Goal: Task Accomplishment & Management: Manage account settings

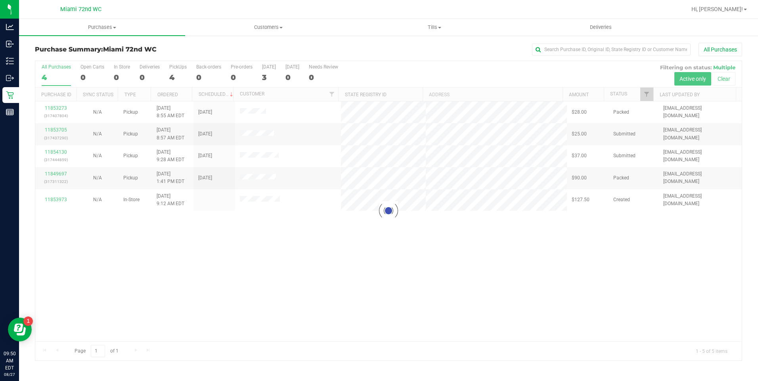
click at [333, 288] on div "Loading... 11853273 (317407804) N/A Pickup [DATE] 8:55 AM EDT 8/27/2025 $28.00 …" at bounding box center [388, 221] width 706 height 240
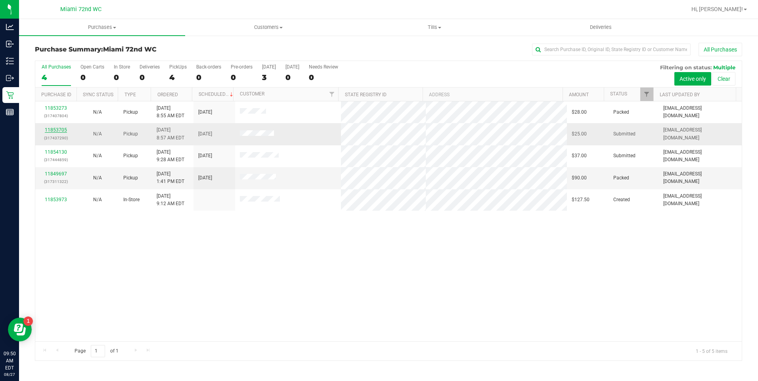
click at [63, 131] on link "11853705" at bounding box center [56, 130] width 22 height 6
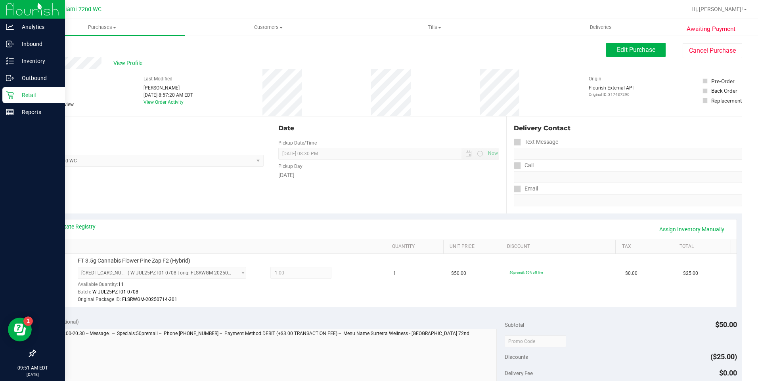
click at [8, 96] on icon at bounding box center [10, 95] width 8 height 8
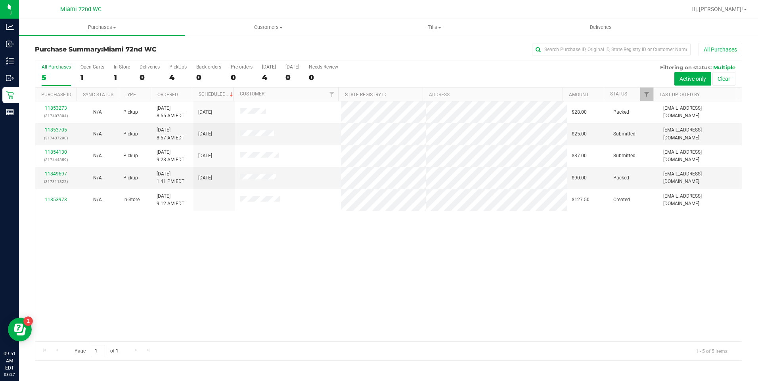
click at [361, 286] on div "11853273 (317407804) N/A Pickup [DATE] 8:55 AM EDT 8/27/2025 $28.00 Packed [EMA…" at bounding box center [388, 221] width 706 height 240
click at [63, 133] on div "11853705 (317437290)" at bounding box center [56, 133] width 32 height 15
click at [55, 132] on link "11853705" at bounding box center [56, 130] width 22 height 6
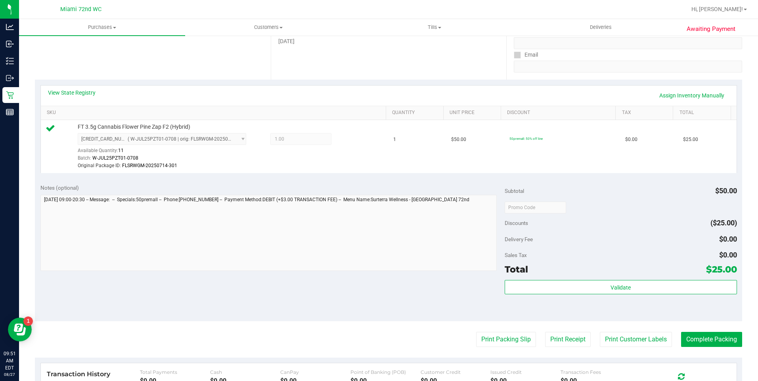
scroll to position [275, 0]
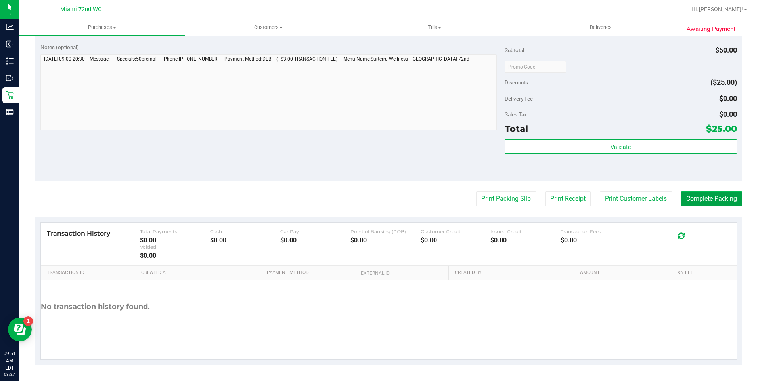
click at [720, 193] on button "Complete Packing" at bounding box center [711, 198] width 61 height 15
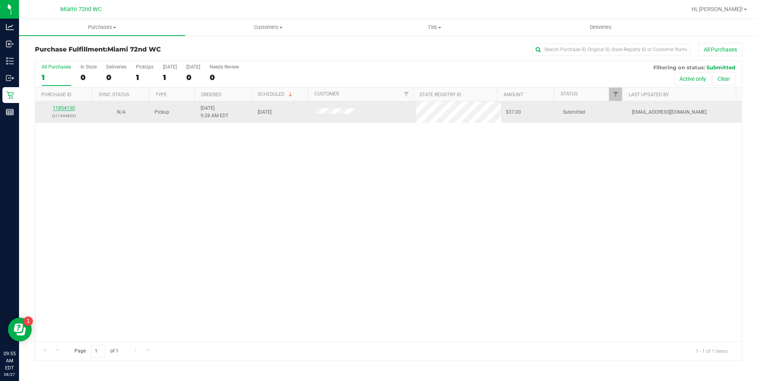
click at [71, 108] on link "11854130" at bounding box center [64, 108] width 22 height 6
click at [73, 108] on link "11854130" at bounding box center [64, 108] width 22 height 6
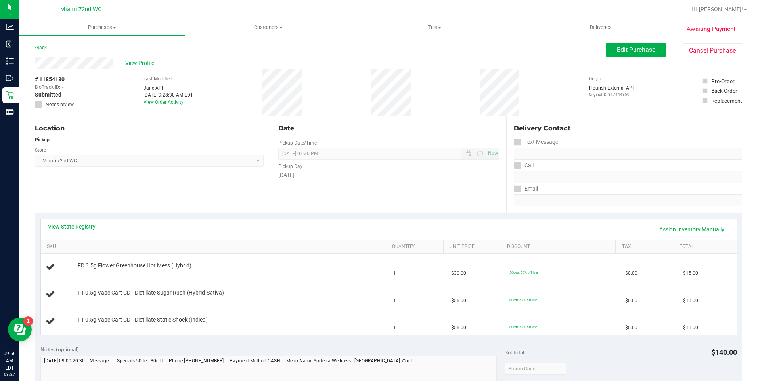
click at [237, 195] on div "Location Pickup Store [GEOGRAPHIC_DATA] 72nd WC Select Store [PERSON_NAME][GEOG…" at bounding box center [153, 165] width 236 height 97
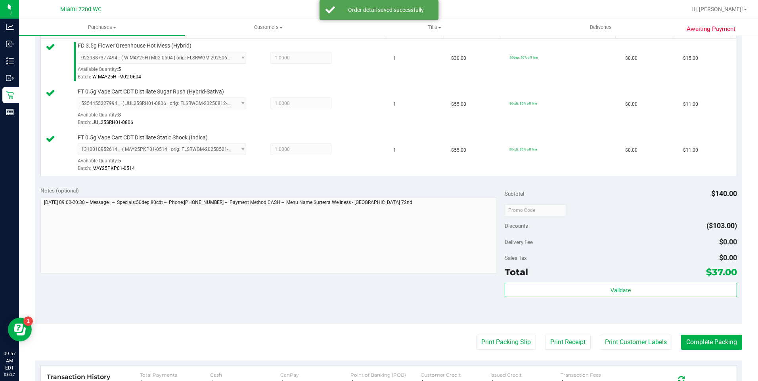
scroll to position [232, 0]
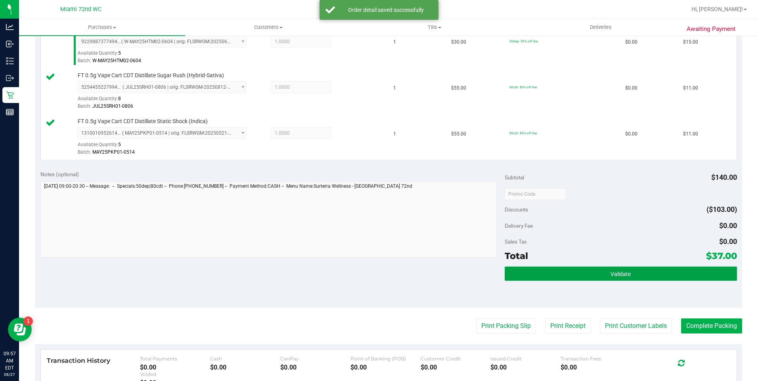
click at [649, 277] on button "Validate" at bounding box center [621, 274] width 232 height 14
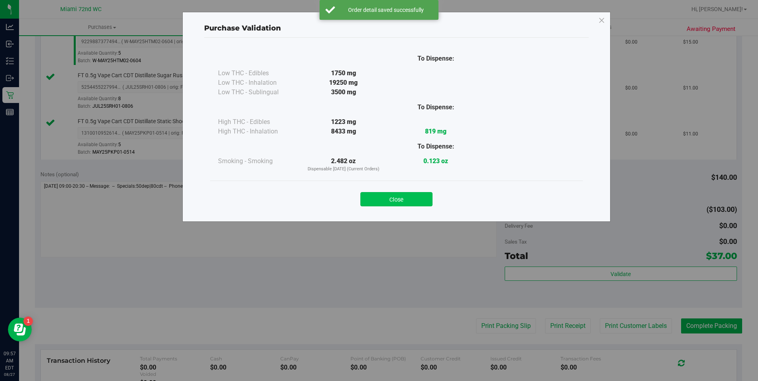
click at [413, 196] on button "Close" at bounding box center [396, 199] width 72 height 14
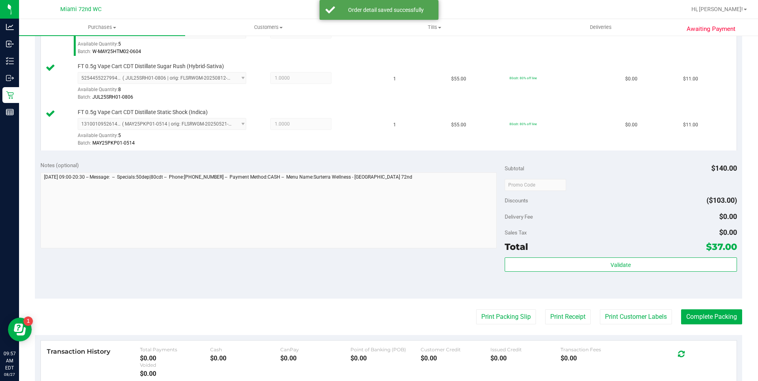
scroll to position [243, 0]
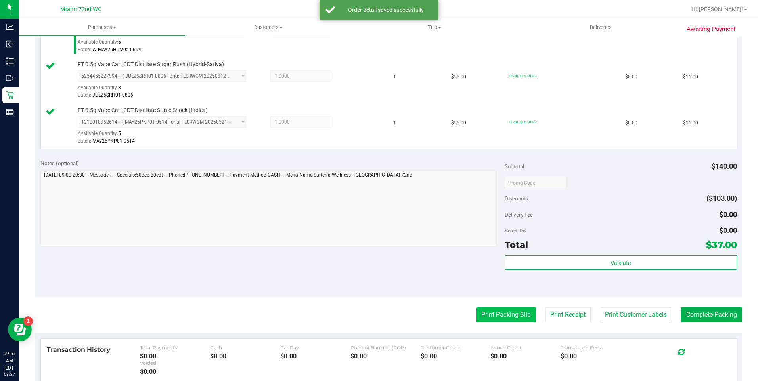
click at [496, 313] on button "Print Packing Slip" at bounding box center [506, 315] width 60 height 15
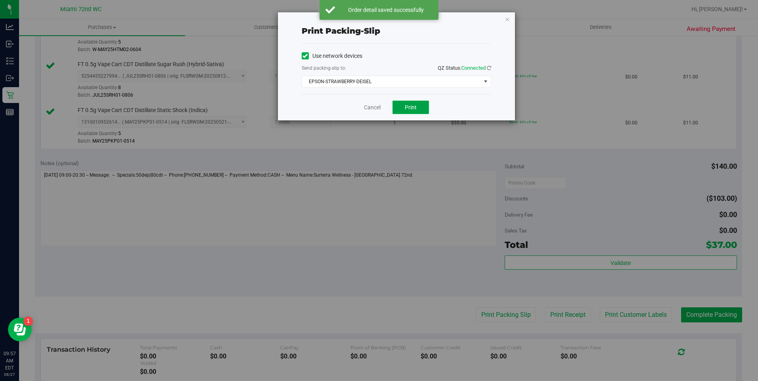
click at [409, 103] on button "Print" at bounding box center [410, 107] width 36 height 13
click at [371, 106] on link "Cancel" at bounding box center [372, 107] width 17 height 8
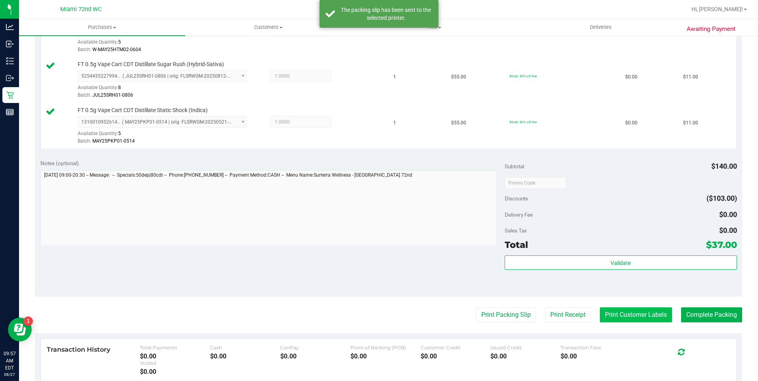
click at [616, 314] on button "Print Customer Labels" at bounding box center [636, 315] width 72 height 15
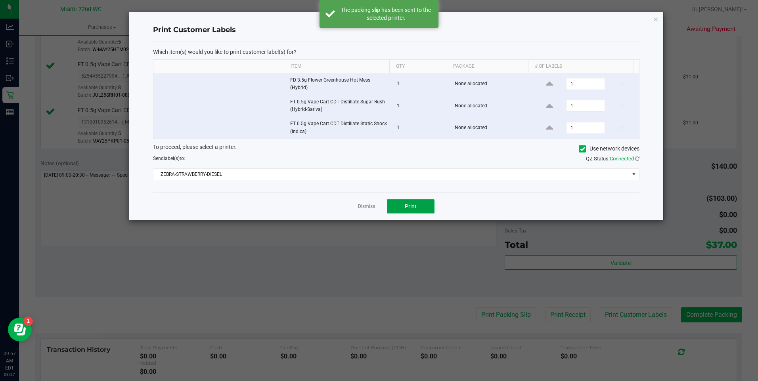
click at [400, 208] on button "Print" at bounding box center [411, 206] width 48 height 14
click at [367, 206] on link "Dismiss" at bounding box center [366, 206] width 17 height 7
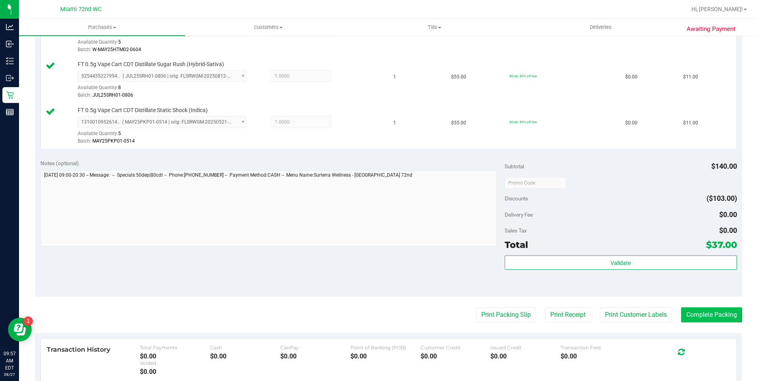
click at [728, 316] on button "Complete Packing" at bounding box center [711, 315] width 61 height 15
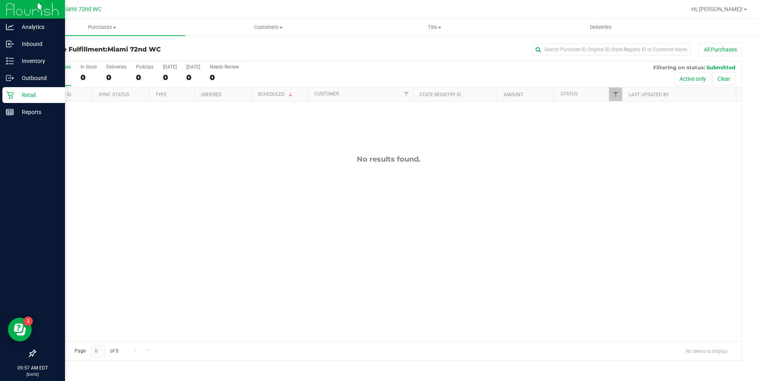
click at [13, 97] on icon at bounding box center [10, 95] width 8 height 8
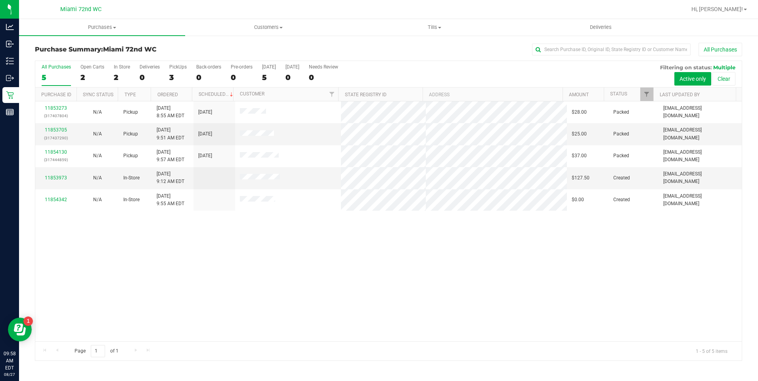
click at [426, 301] on div "11853273 (317407804) N/A Pickup [DATE] 8:55 AM EDT 8/27/2025 $28.00 Packed [EMA…" at bounding box center [388, 221] width 706 height 240
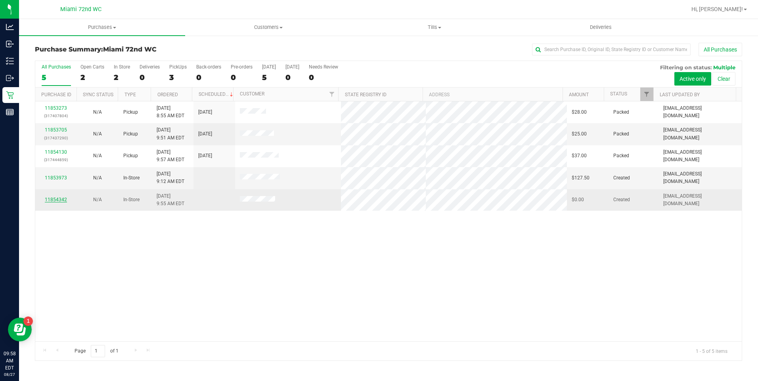
click at [53, 198] on link "11854342" at bounding box center [56, 200] width 22 height 6
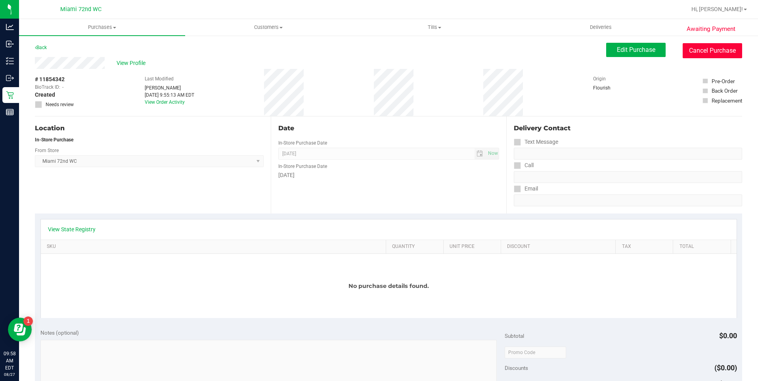
click at [699, 54] on button "Cancel Purchase" at bounding box center [712, 50] width 59 height 15
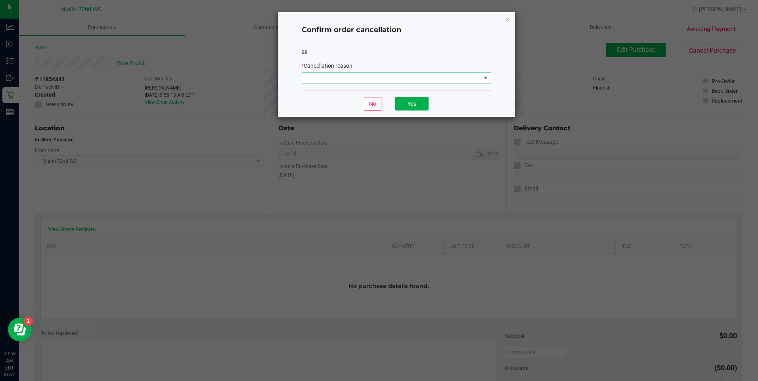
click at [448, 83] on span at bounding box center [391, 78] width 179 height 11
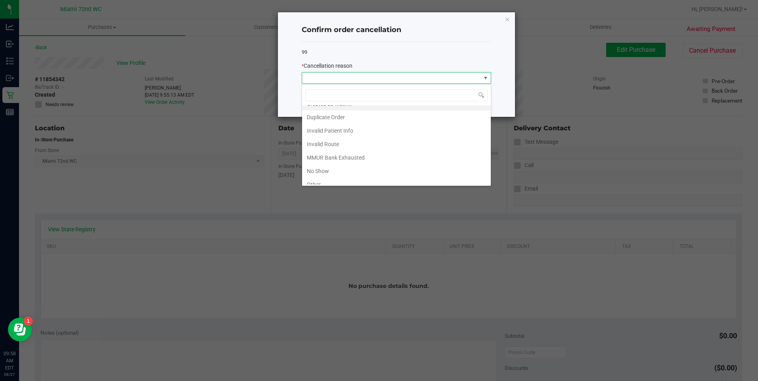
scroll to position [42, 0]
click at [419, 151] on li "Other" at bounding box center [396, 150] width 189 height 13
click at [419, 151] on ngb-modal-window "Confirm order cancellation 99 * Cancellation reason No Yes" at bounding box center [382, 190] width 764 height 381
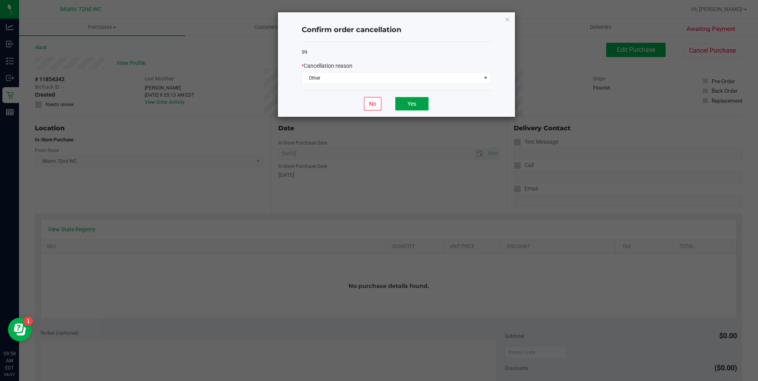
click at [417, 100] on button "Yes" at bounding box center [411, 103] width 33 height 13
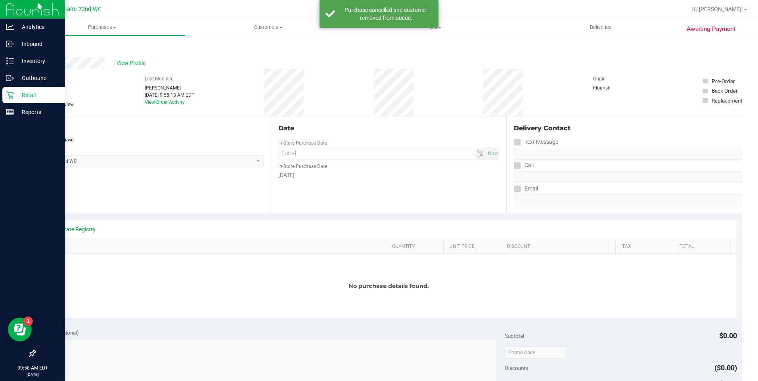
click at [23, 88] on div "Retail" at bounding box center [33, 95] width 63 height 16
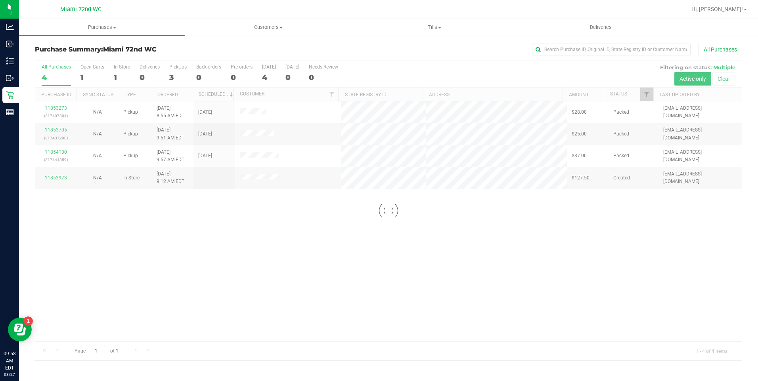
click at [504, 284] on div at bounding box center [388, 211] width 706 height 300
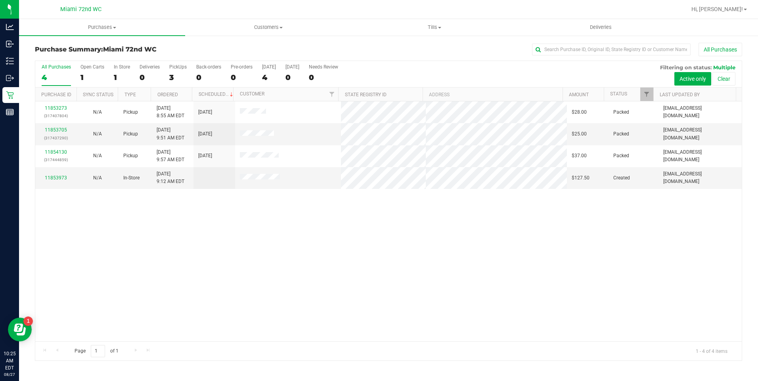
click at [15, 106] on div "Reports" at bounding box center [10, 112] width 17 height 16
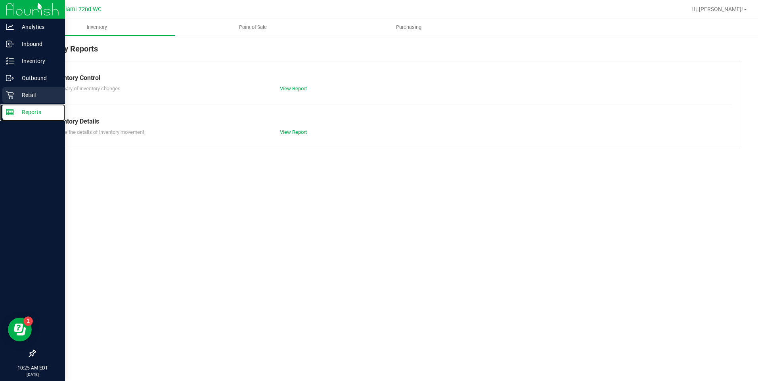
click at [23, 95] on p "Retail" at bounding box center [38, 95] width 48 height 10
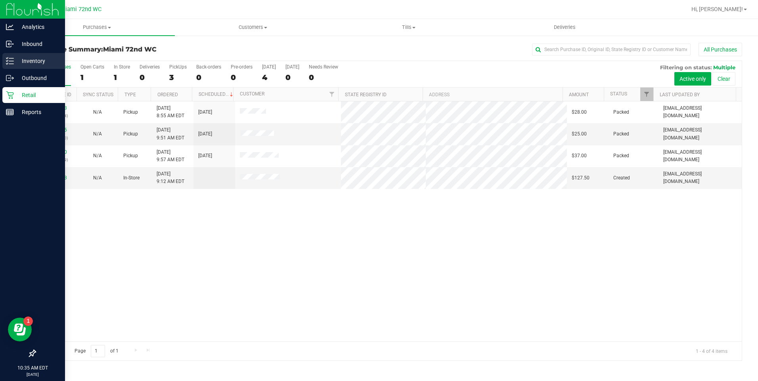
click at [43, 60] on p "Inventory" at bounding box center [38, 61] width 48 height 10
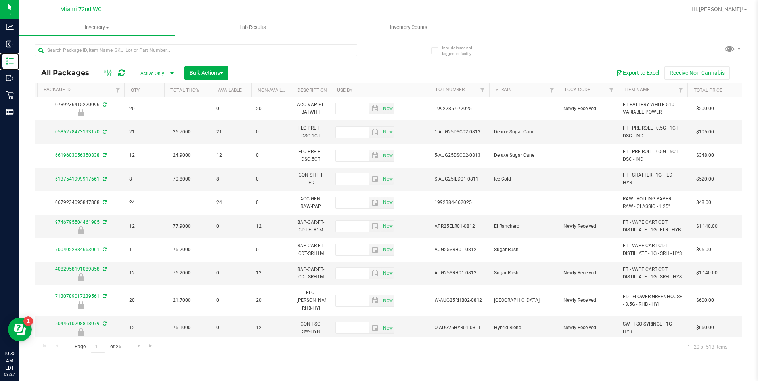
scroll to position [0, 316]
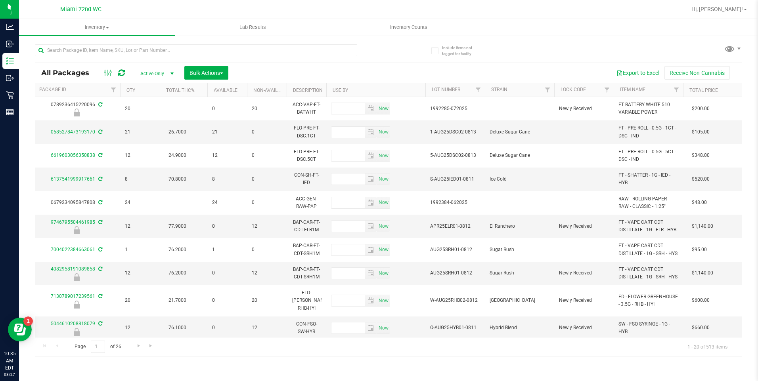
click at [167, 69] on span "select" at bounding box center [172, 73] width 10 height 11
click at [587, 90] on th "Lock Code" at bounding box center [583, 90] width 59 height 14
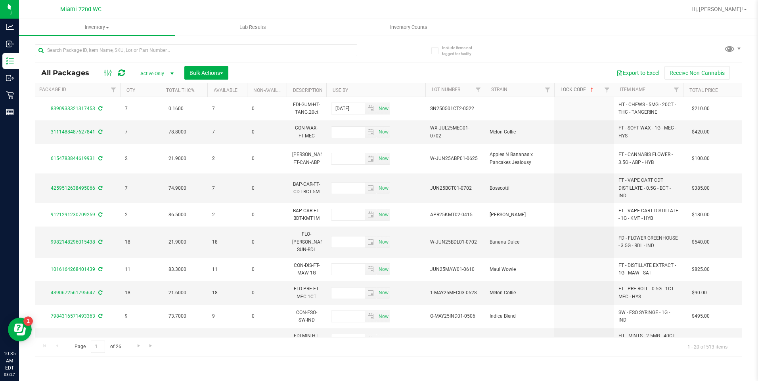
click at [591, 89] on span at bounding box center [592, 90] width 6 height 6
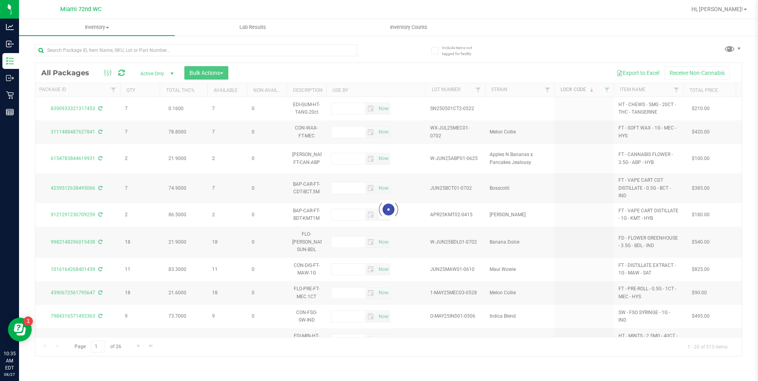
type input "[DATE]"
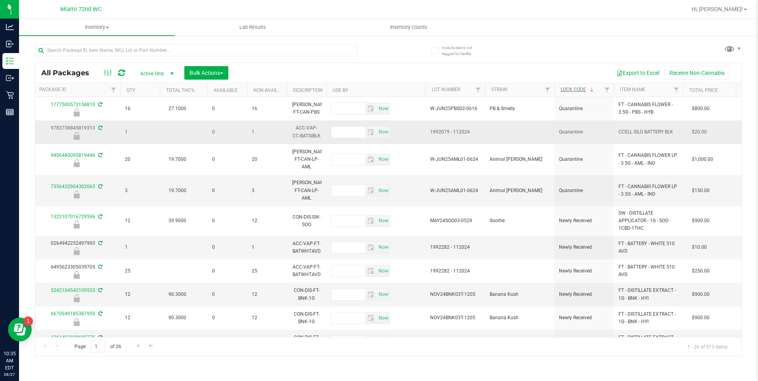
click at [325, 132] on td "ACC-VAP-CC-BATSIBLK" at bounding box center [307, 132] width 40 height 23
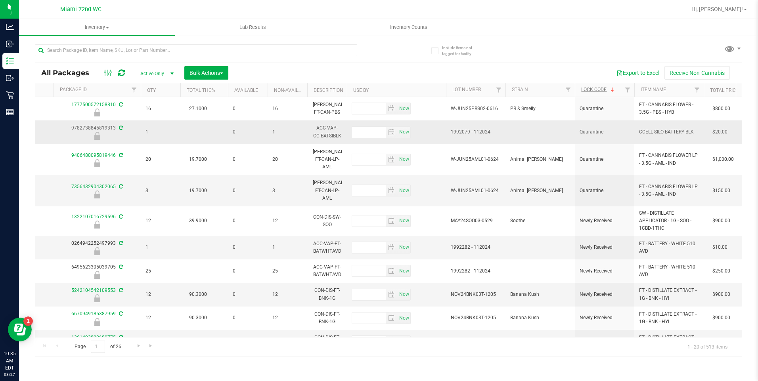
scroll to position [0, 410]
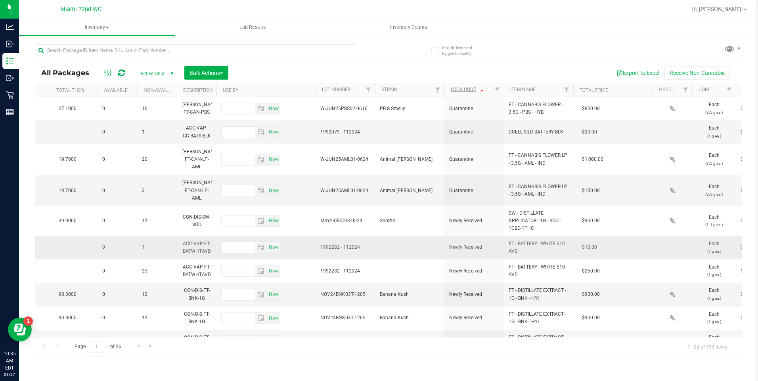
click at [593, 260] on td "$250.00" at bounding box center [612, 271] width 79 height 23
click at [515, 242] on td "FT - BATTERY - WHITE 510 AVD" at bounding box center [538, 247] width 69 height 23
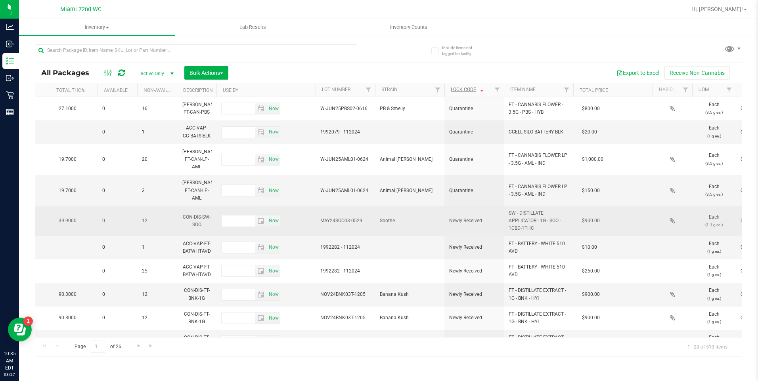
click at [296, 212] on td "Now" at bounding box center [265, 222] width 99 height 30
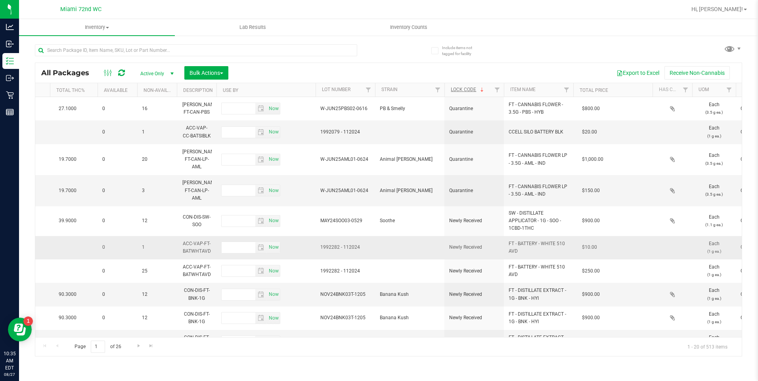
click at [331, 240] on td "1992282 - 112024" at bounding box center [345, 247] width 59 height 23
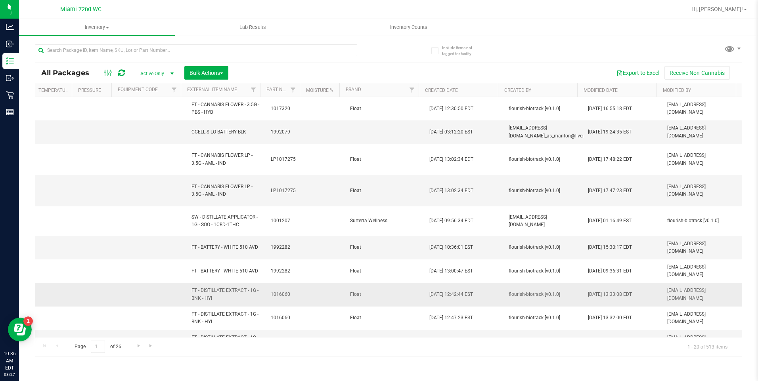
click at [297, 260] on td "1992282" at bounding box center [286, 271] width 40 height 23
click at [504, 283] on td "flourish-biotrack [v0.1.0]" at bounding box center [543, 294] width 79 height 23
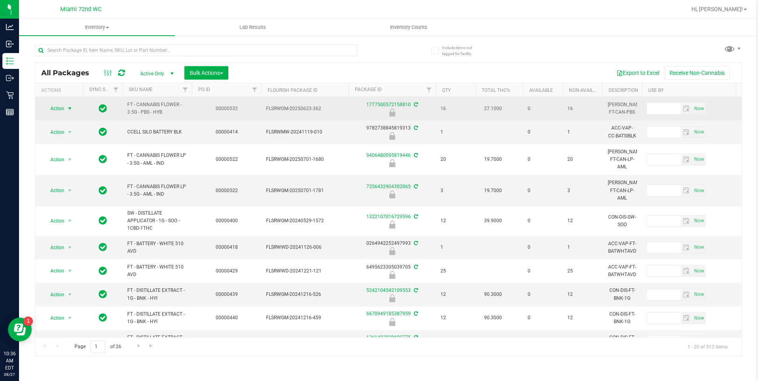
click at [68, 109] on span "select" at bounding box center [70, 108] width 6 height 6
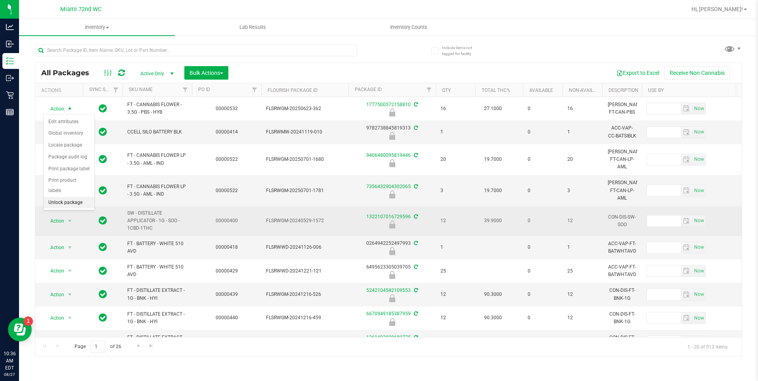
click at [75, 197] on li "Unlock package" at bounding box center [69, 203] width 51 height 12
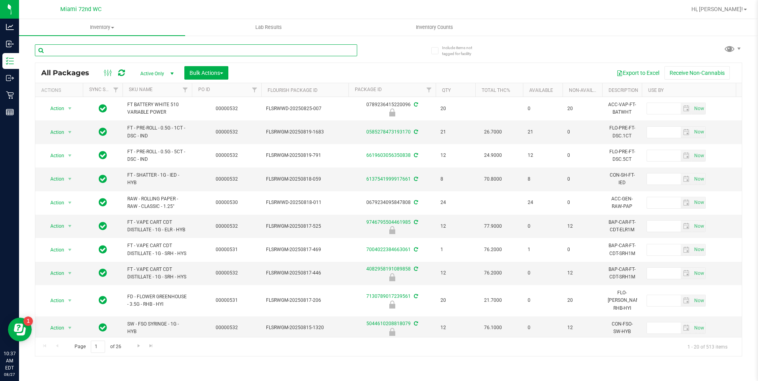
click at [106, 47] on input "text" at bounding box center [196, 50] width 322 height 12
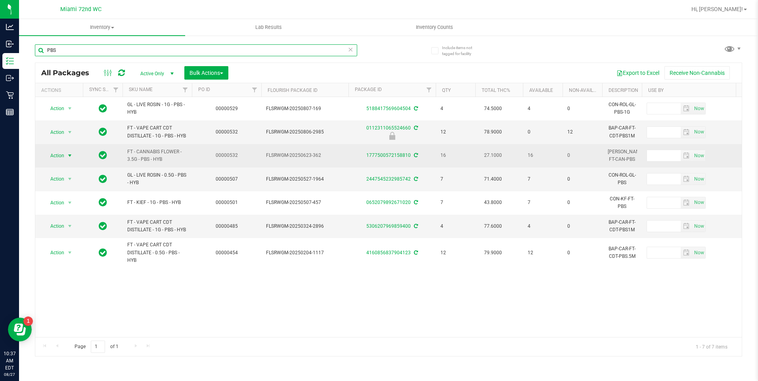
type input "PBS"
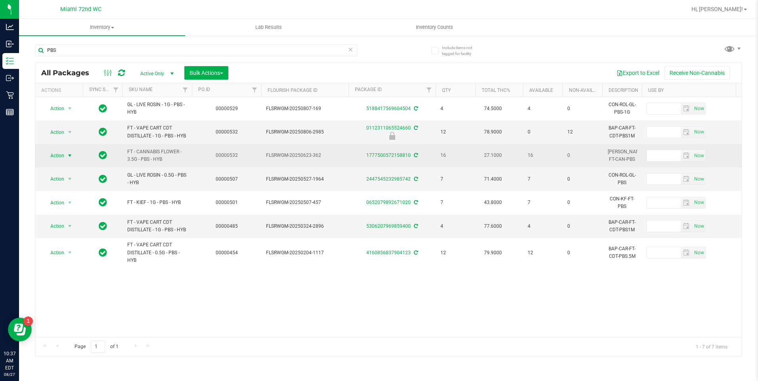
click at [61, 153] on span "Action" at bounding box center [53, 155] width 21 height 11
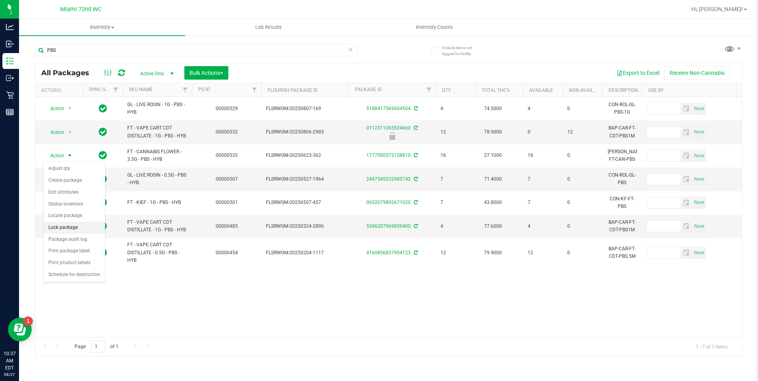
click at [84, 228] on li "Lock package" at bounding box center [74, 228] width 61 height 12
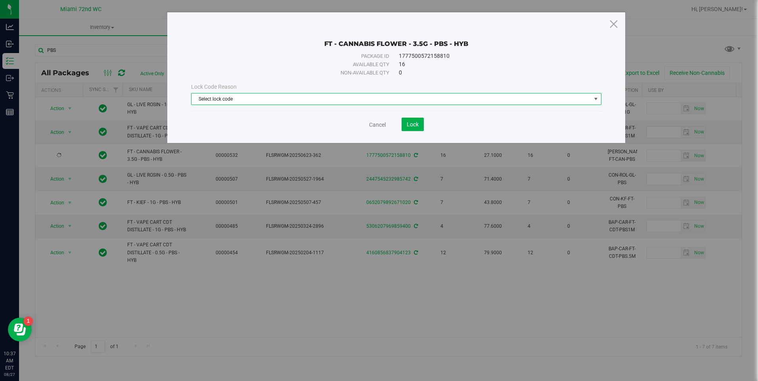
click at [346, 98] on span "Select lock code" at bounding box center [390, 99] width 399 height 11
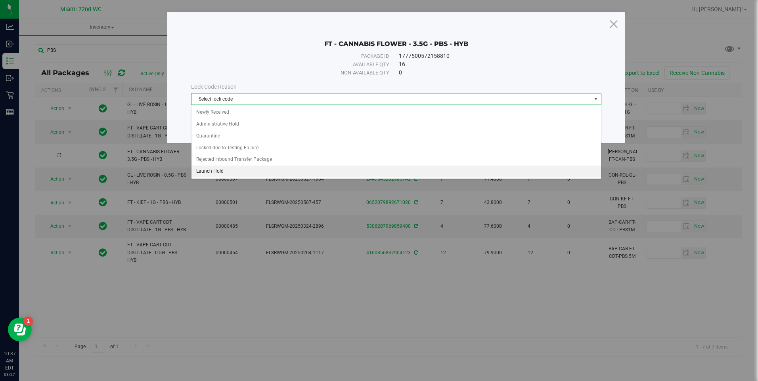
click at [256, 170] on li "Launch Hold" at bounding box center [395, 172] width 409 height 12
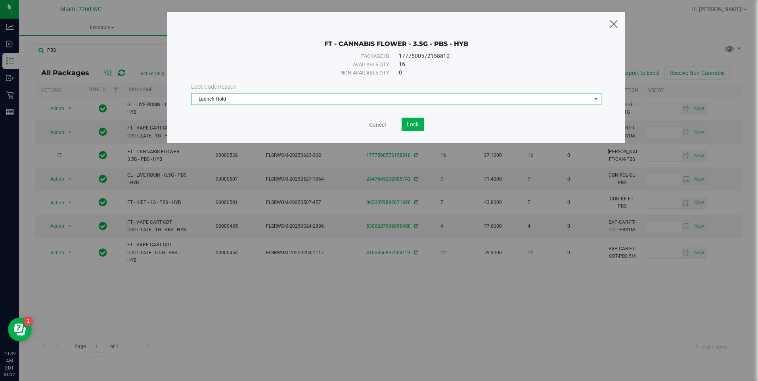
click at [614, 21] on icon at bounding box center [614, 23] width 11 height 19
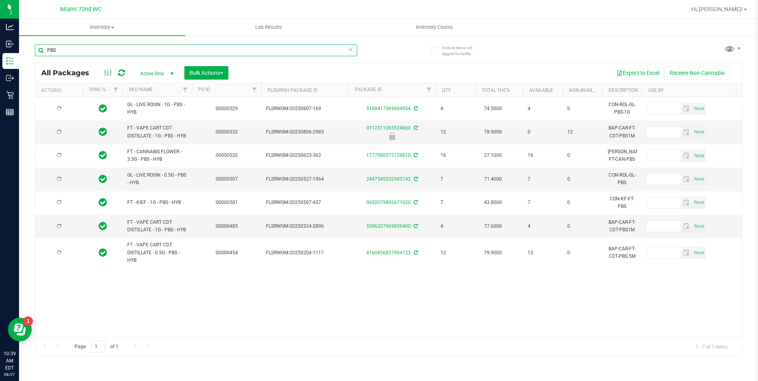
click at [80, 50] on input "PBS" at bounding box center [196, 50] width 322 height 12
type input "P"
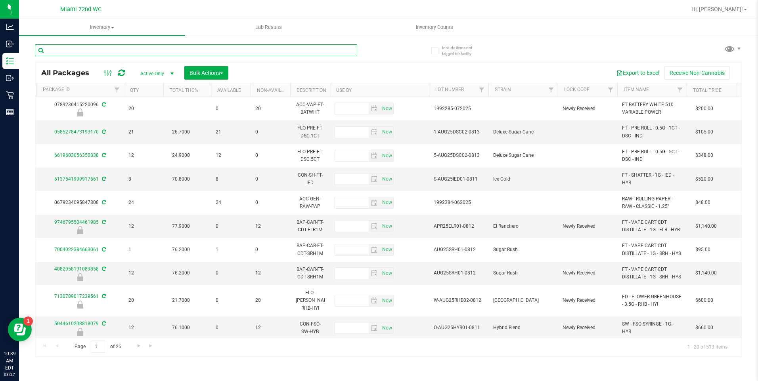
scroll to position [0, 342]
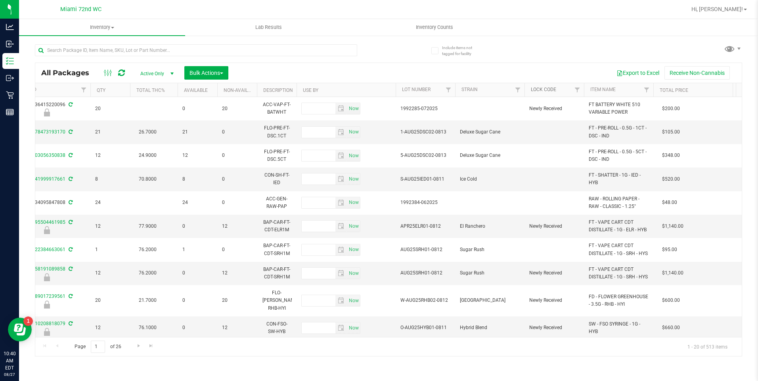
click at [547, 89] on link "Lock Code" at bounding box center [543, 90] width 25 height 6
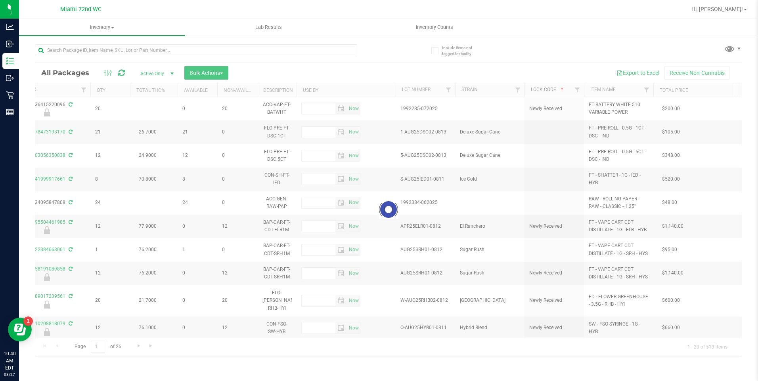
click at [546, 90] on link "Lock Code" at bounding box center [548, 90] width 34 height 6
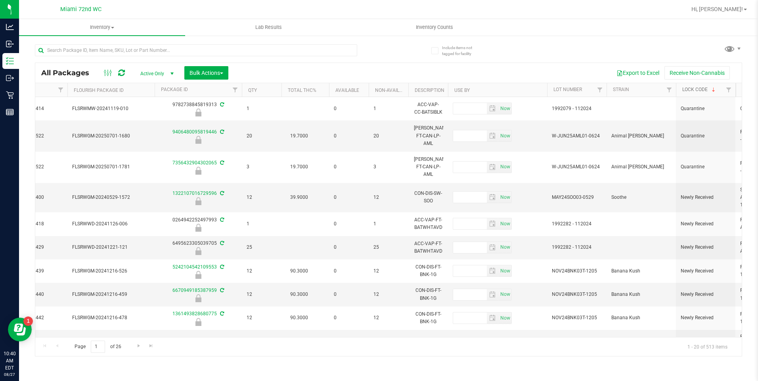
scroll to position [0, 167]
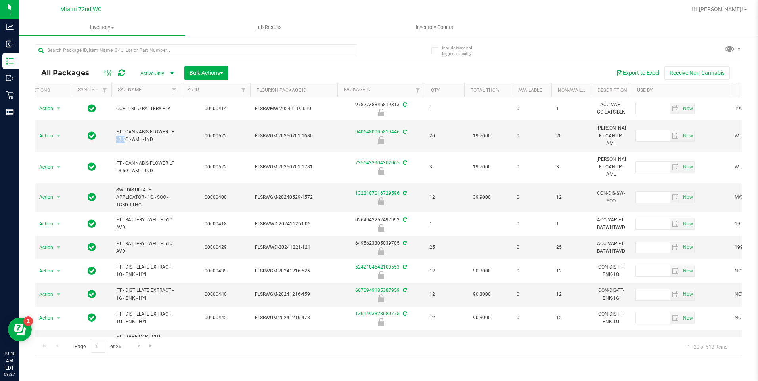
click at [403, 49] on div "All Packages Active Only Active Only Lab Samples Locked All External Internal B…" at bounding box center [388, 197] width 707 height 320
click at [643, 46] on div "All Packages Active Only Active Only Lab Samples Locked All External Internal B…" at bounding box center [388, 197] width 707 height 320
click at [57, 133] on span "select" at bounding box center [59, 136] width 6 height 6
click at [65, 220] on li "Unlock package" at bounding box center [58, 226] width 51 height 12
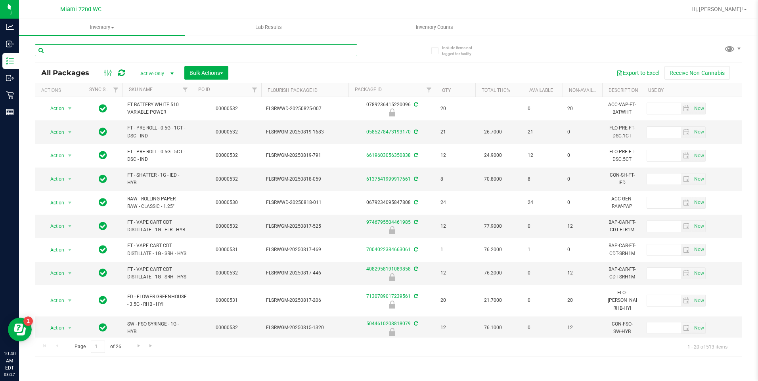
click at [185, 51] on input "text" at bounding box center [196, 50] width 322 height 12
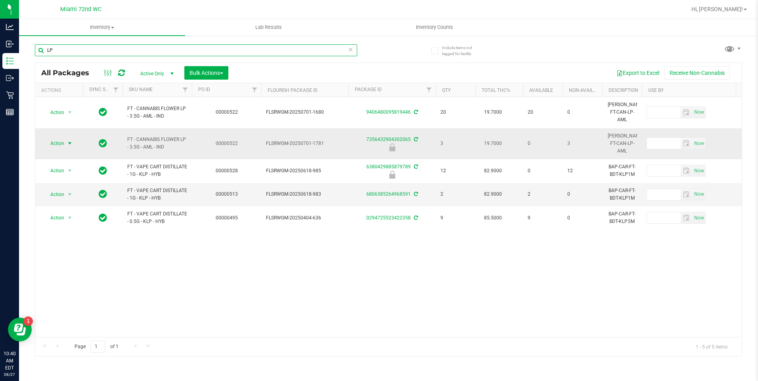
type input "LP"
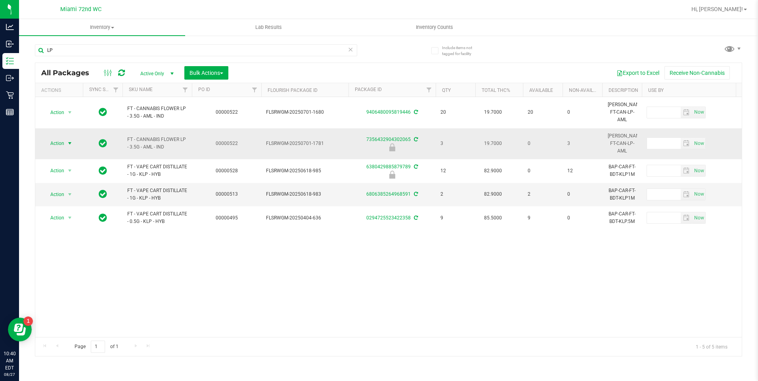
click at [68, 140] on span "select" at bounding box center [70, 143] width 6 height 6
click at [73, 220] on li "Unlock package" at bounding box center [69, 226] width 51 height 12
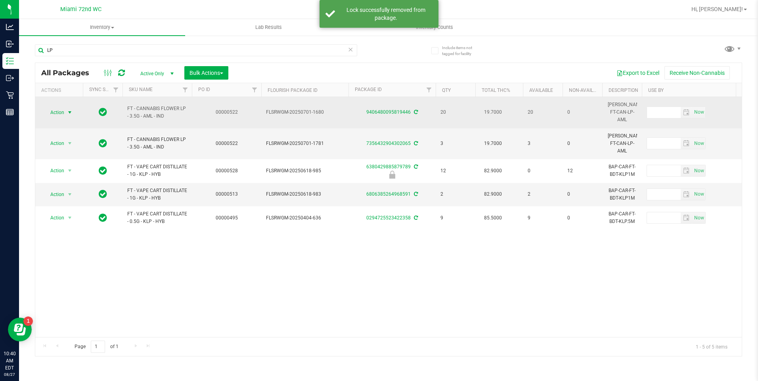
click at [68, 109] on span "select" at bounding box center [70, 112] width 6 height 6
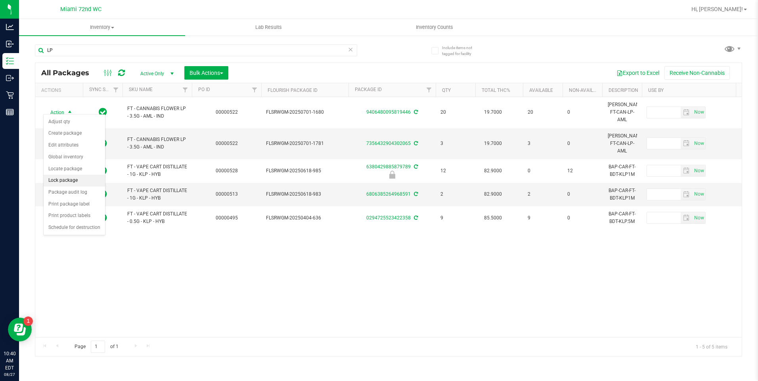
click at [71, 182] on li "Lock package" at bounding box center [74, 181] width 61 height 12
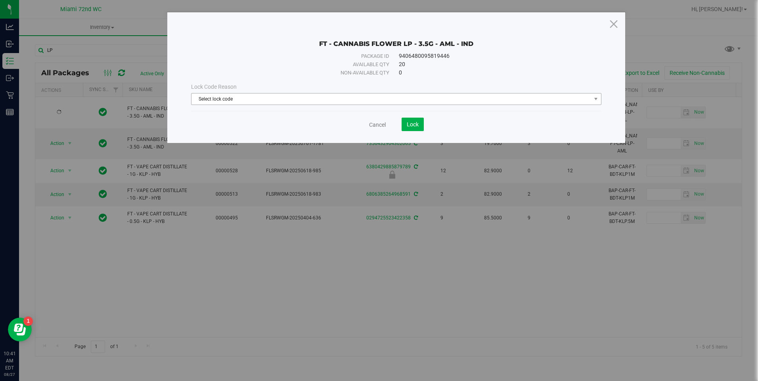
click at [287, 96] on span "Select lock code" at bounding box center [390, 99] width 399 height 11
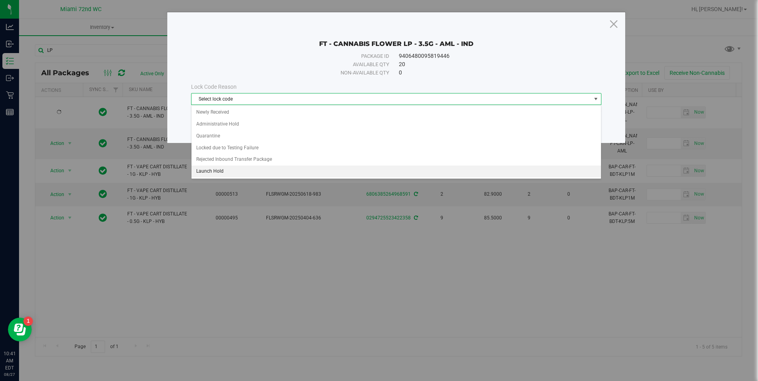
click at [219, 170] on li "Launch Hold" at bounding box center [395, 172] width 409 height 12
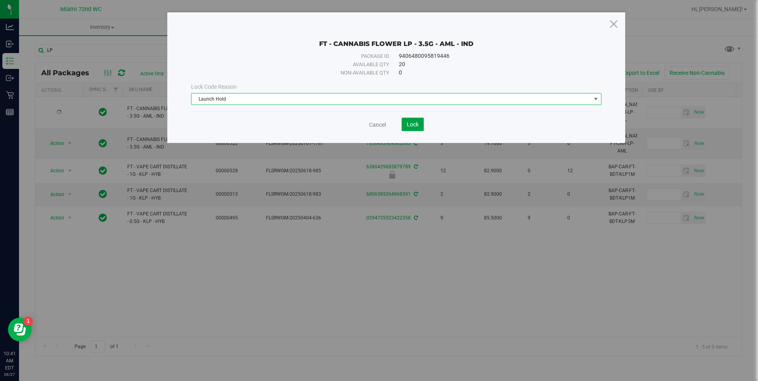
click at [418, 124] on span "Lock" at bounding box center [413, 124] width 12 height 6
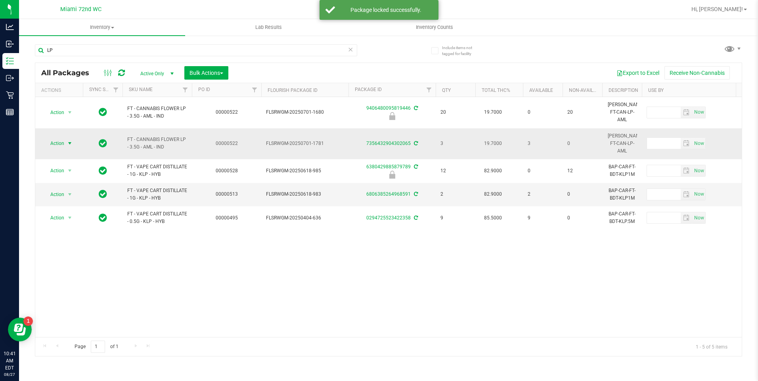
click at [69, 140] on span "select" at bounding box center [70, 143] width 6 height 6
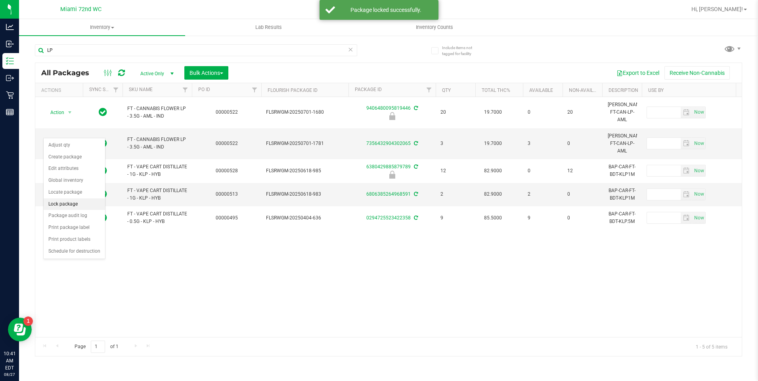
click at [68, 206] on li "Lock package" at bounding box center [74, 205] width 61 height 12
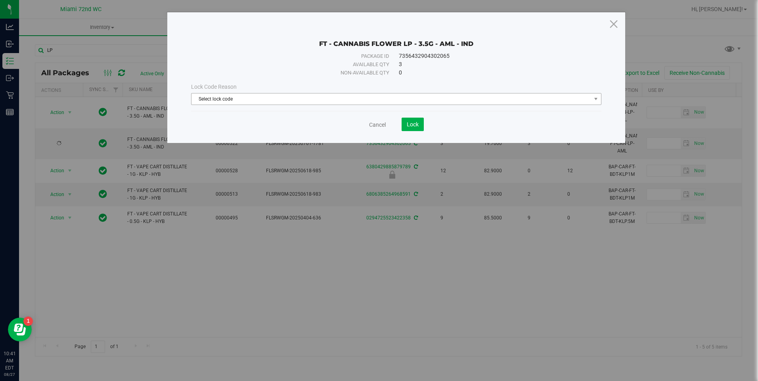
click at [350, 96] on span "Select lock code" at bounding box center [390, 99] width 399 height 11
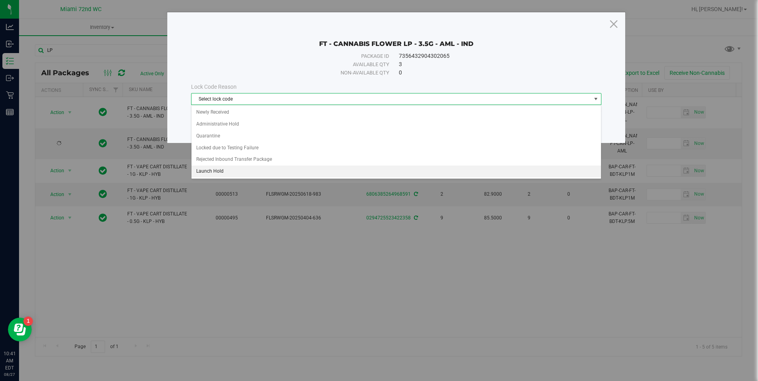
click at [218, 173] on li "Launch Hold" at bounding box center [395, 172] width 409 height 12
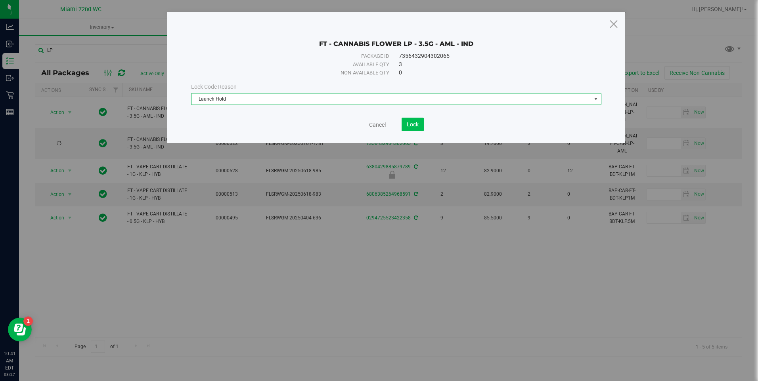
click at [415, 128] on button "Lock" at bounding box center [413, 124] width 22 height 13
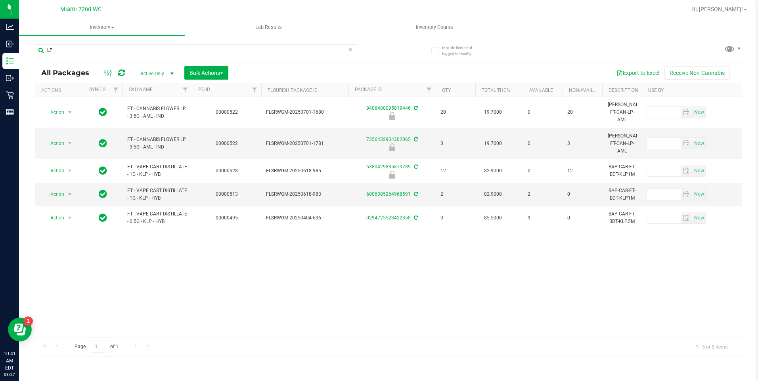
click at [350, 54] on icon at bounding box center [351, 49] width 6 height 10
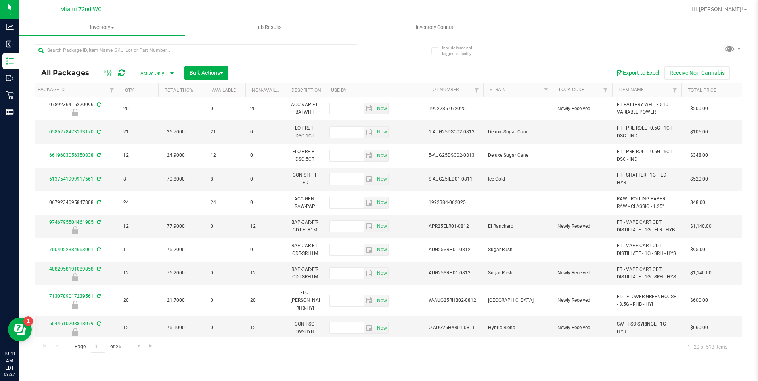
scroll to position [0, 319]
click at [578, 90] on link "Lock Code" at bounding box center [569, 90] width 25 height 6
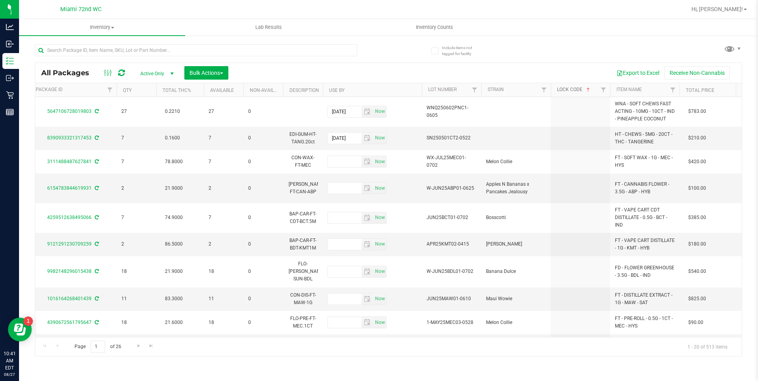
click at [590, 90] on span at bounding box center [588, 90] width 6 height 6
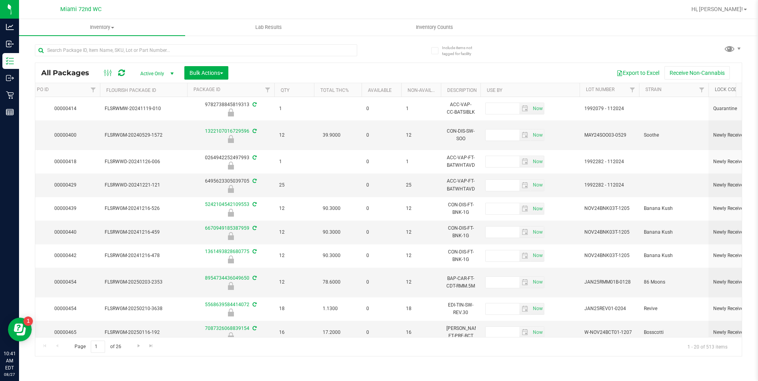
scroll to position [0, 178]
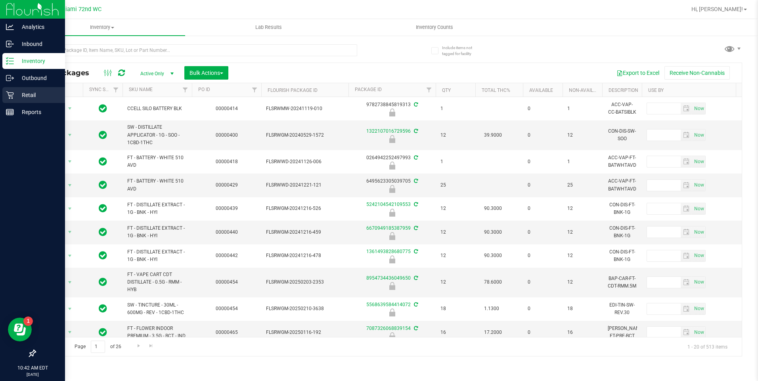
click at [10, 95] on icon at bounding box center [10, 95] width 8 height 8
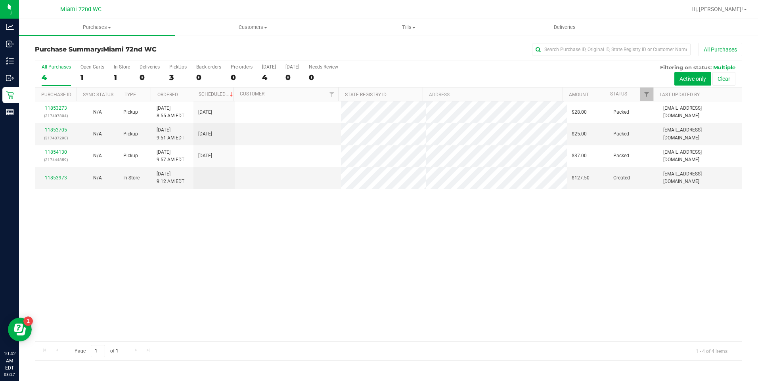
click at [352, 260] on div "11853273 (317407804) N/A Pickup [DATE] 8:55 AM EDT 8/27/2025 $28.00 Packed [EMA…" at bounding box center [388, 221] width 706 height 240
click at [227, 272] on div "11853273 (317407804) N/A Pickup [DATE] 8:55 AM EDT 8/27/2025 $28.00 Packed [EMA…" at bounding box center [388, 221] width 706 height 240
